Goal: Information Seeking & Learning: Learn about a topic

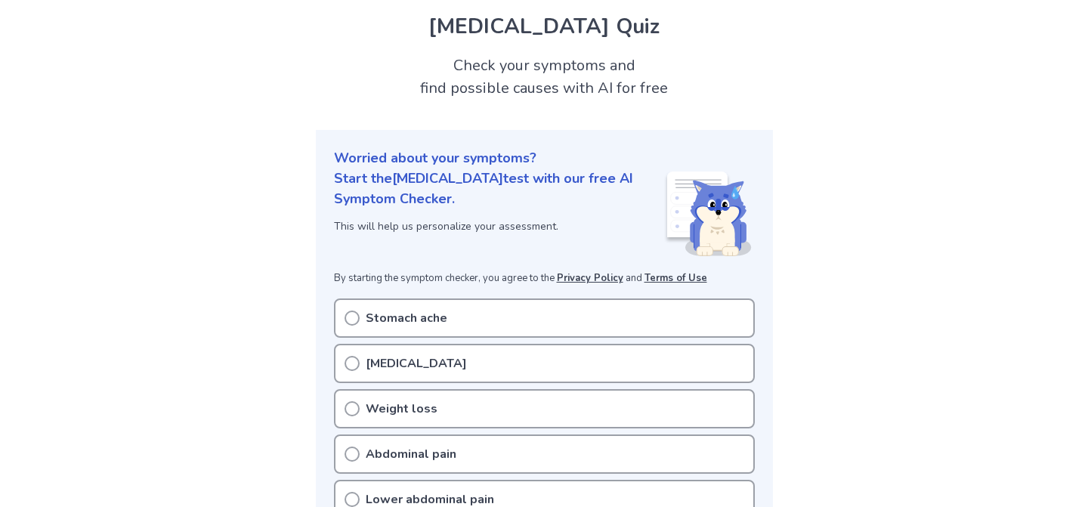
scroll to position [45, 0]
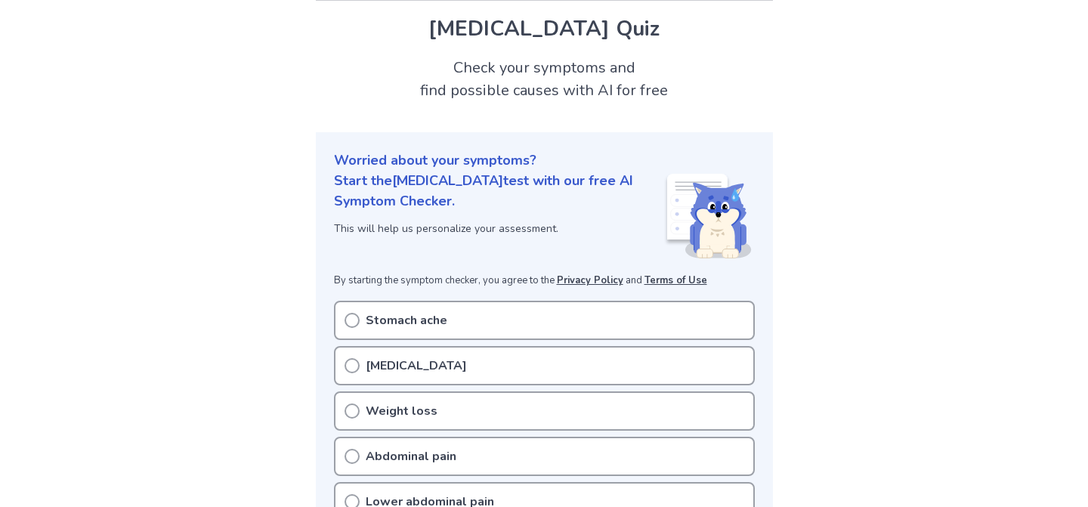
click at [423, 335] on div "Stomach ache" at bounding box center [544, 320] width 421 height 39
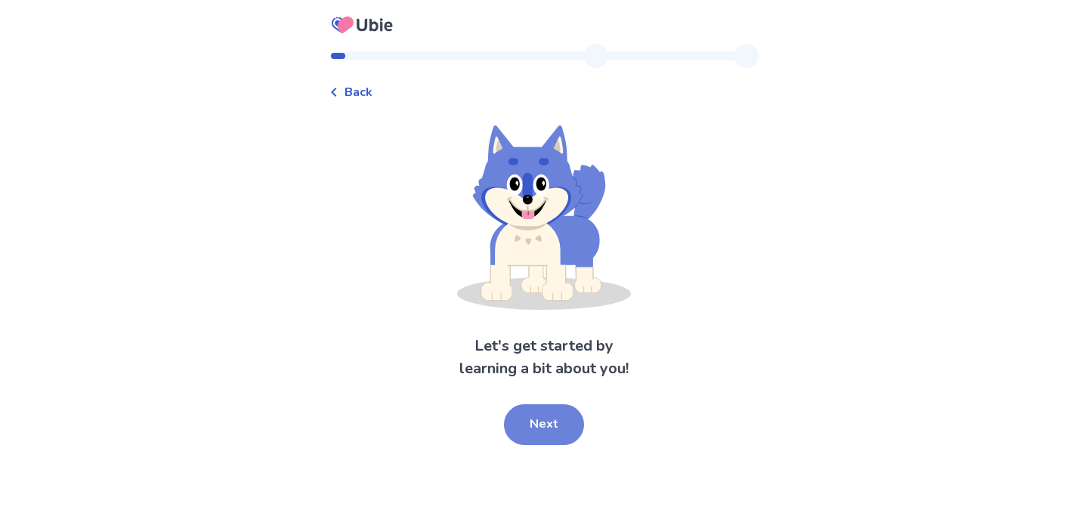
click at [540, 435] on button "Next" at bounding box center [544, 424] width 80 height 41
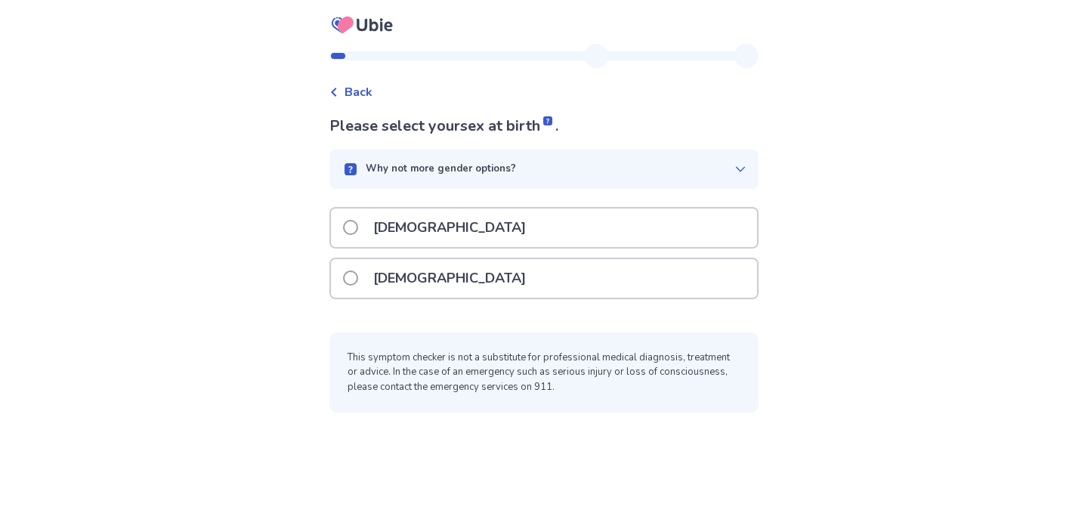
click at [416, 271] on p "Female" at bounding box center [449, 278] width 171 height 39
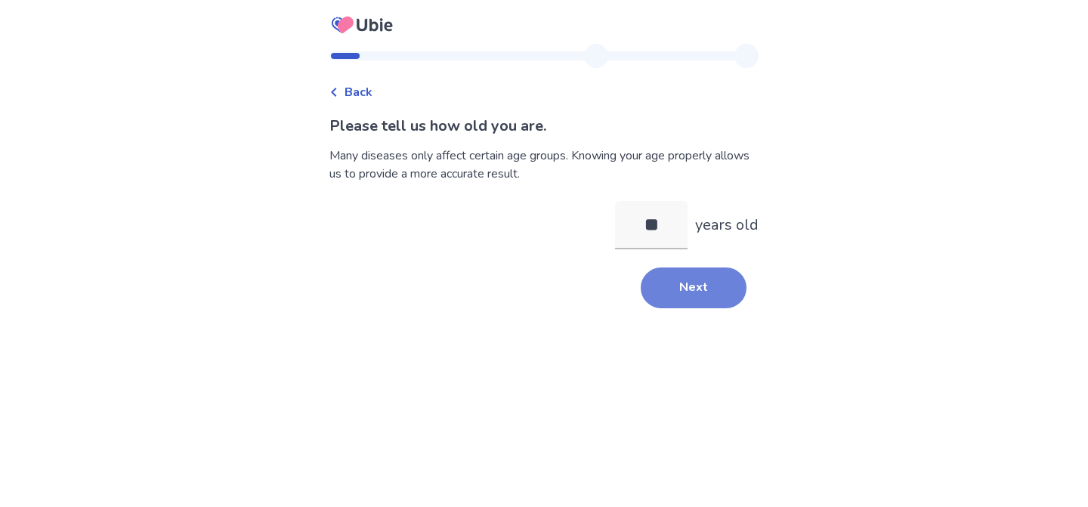
type input "**"
click at [670, 300] on button "Next" at bounding box center [694, 288] width 106 height 41
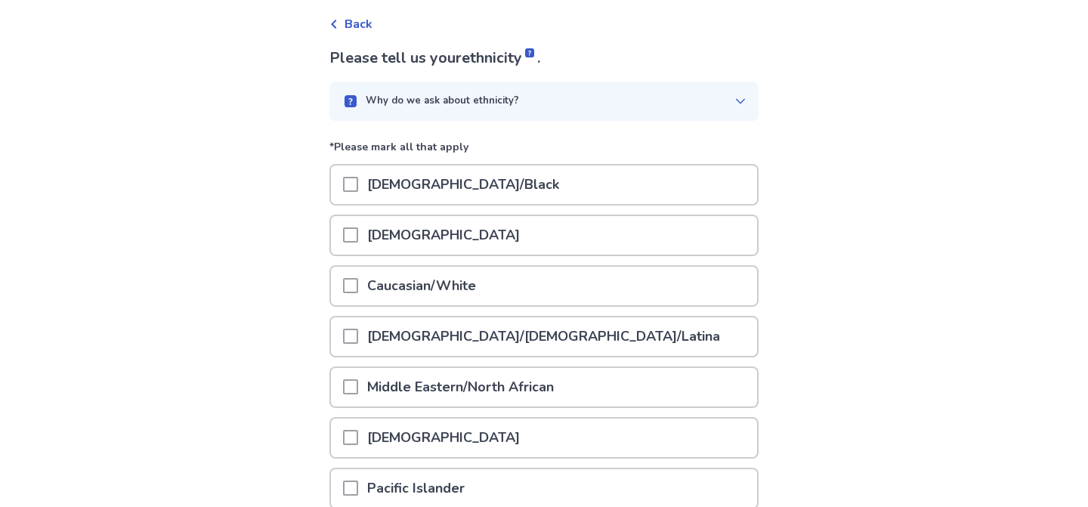
click at [510, 330] on p "Hispanic/Latino/Latina" at bounding box center [543, 336] width 371 height 39
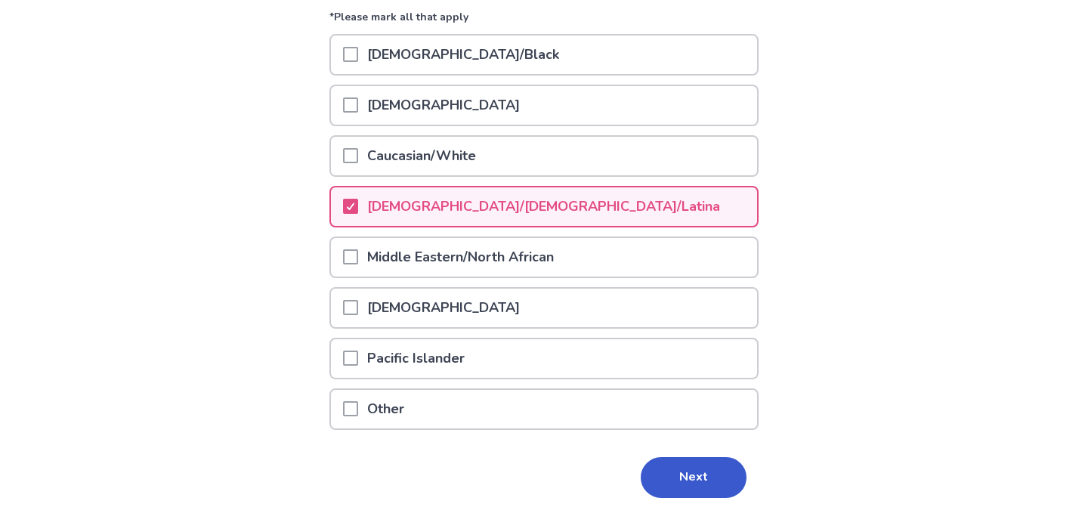
scroll to position [255, 0]
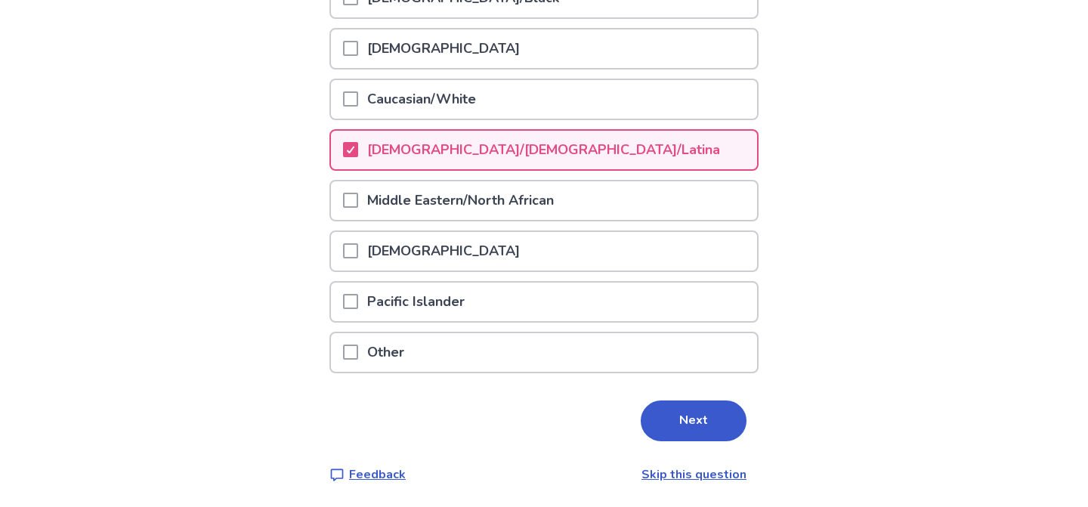
click at [679, 407] on button "Next" at bounding box center [694, 421] width 106 height 41
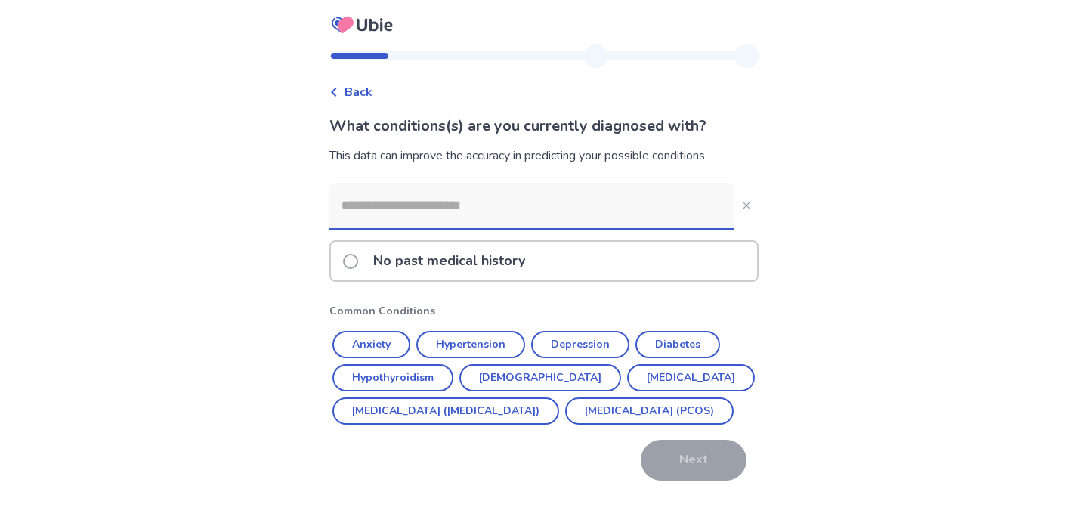
click at [475, 250] on p "No past medical history" at bounding box center [449, 261] width 170 height 39
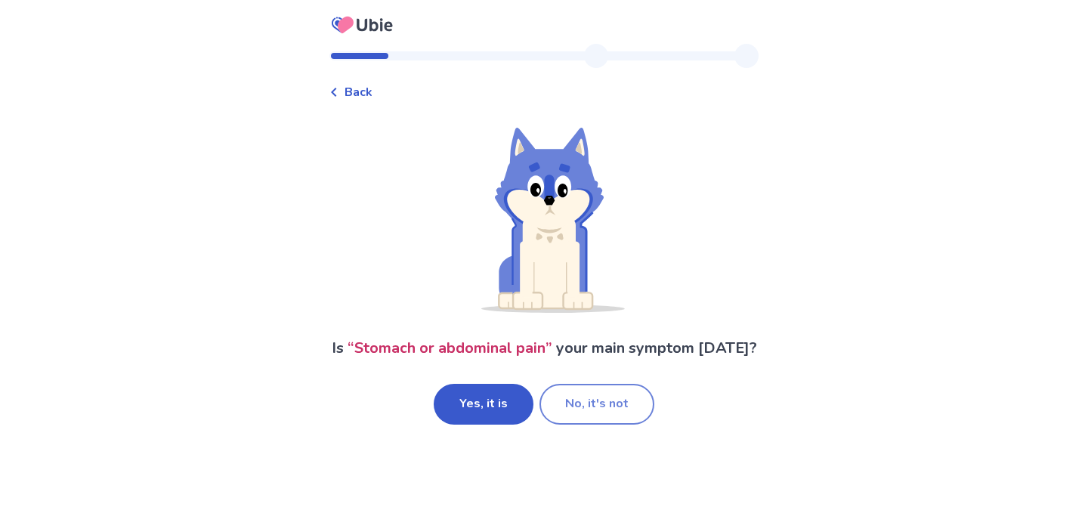
click at [565, 425] on button "No, it's not" at bounding box center [597, 404] width 115 height 41
